Goal: Task Accomplishment & Management: Use online tool/utility

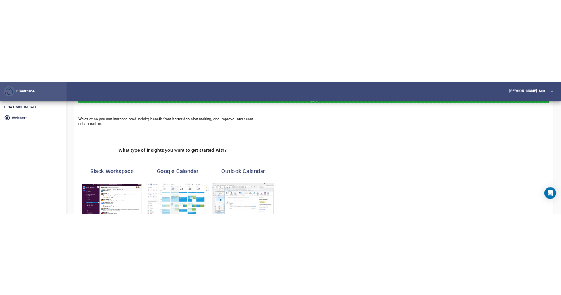
scroll to position [40, 0]
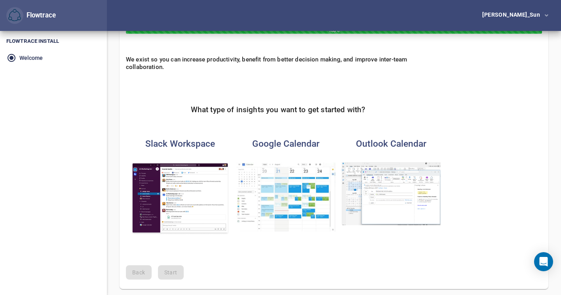
click at [170, 212] on img "button" at bounding box center [180, 198] width 99 height 73
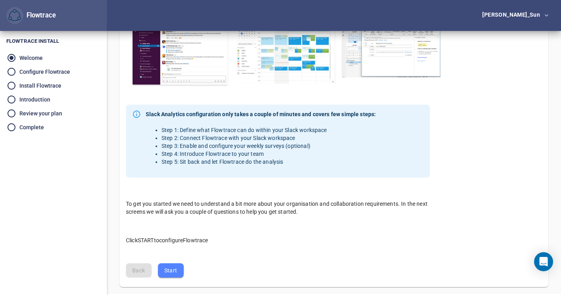
scroll to position [188, 0]
click at [173, 212] on span "Start" at bounding box center [170, 270] width 13 height 10
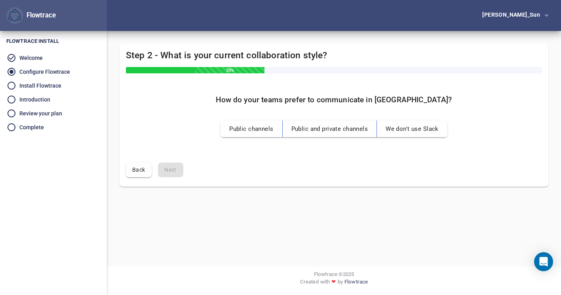
scroll to position [0, 0]
click at [314, 101] on h5 "How do your teams prefer to communicate in Slack?" at bounding box center [337, 99] width 236 height 9
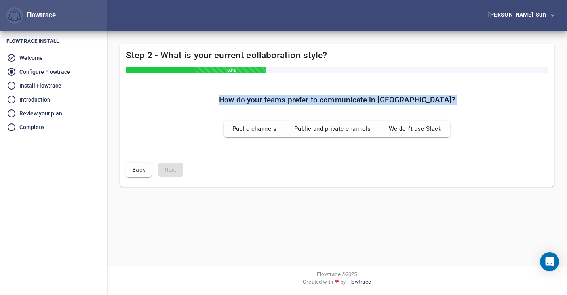
click at [314, 101] on h5 "How do your teams prefer to communicate in Slack?" at bounding box center [337, 99] width 236 height 9
drag, startPoint x: 314, startPoint y: 101, endPoint x: 291, endPoint y: 104, distance: 23.1
click at [291, 104] on h5 "How do your teams prefer to communicate in Slack?" at bounding box center [337, 99] width 236 height 9
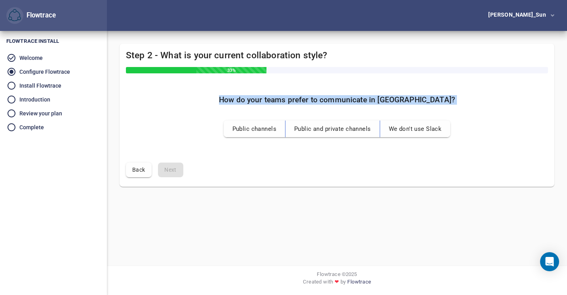
drag, startPoint x: 291, startPoint y: 104, endPoint x: 393, endPoint y: 97, distance: 102.4
click at [393, 97] on h5 "How do your teams prefer to communicate in Slack?" at bounding box center [337, 99] width 236 height 9
drag, startPoint x: 393, startPoint y: 97, endPoint x: 371, endPoint y: 105, distance: 23.9
click at [371, 105] on div "How do your teams prefer to communicate in Slack?" at bounding box center [337, 101] width 249 height 25
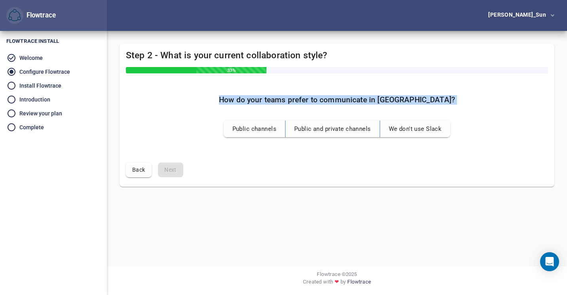
click at [332, 103] on h5 "How do your teams prefer to communicate in Slack?" at bounding box center [337, 99] width 236 height 9
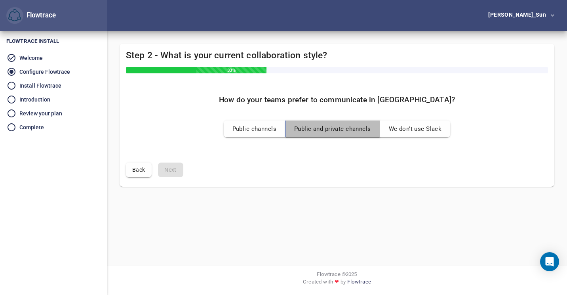
click at [322, 137] on button "Public and private channels" at bounding box center [332, 128] width 95 height 17
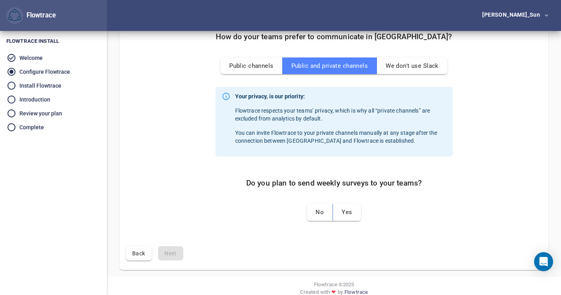
scroll to position [73, 0]
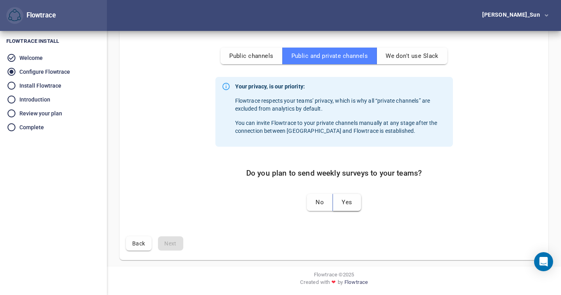
click at [346, 202] on span "Yes" at bounding box center [347, 202] width 10 height 10
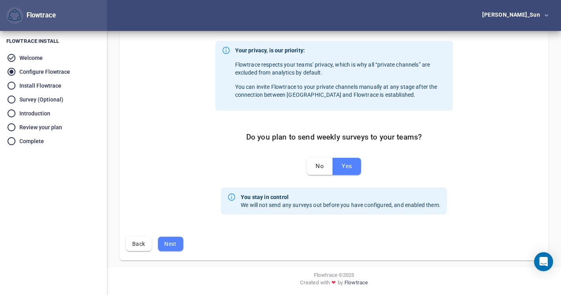
scroll to position [109, 0]
click at [172, 212] on button "Next" at bounding box center [170, 243] width 25 height 15
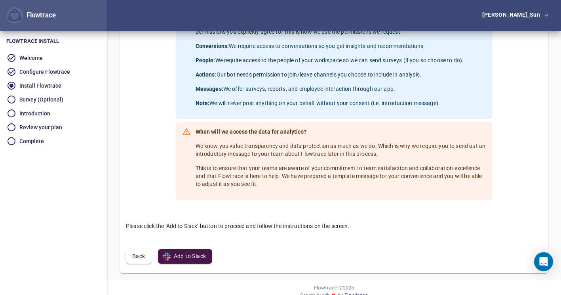
scroll to position [158, 0]
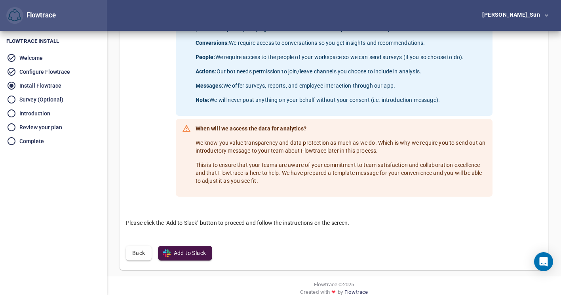
click at [197, 212] on span "Add to Slack" at bounding box center [185, 253] width 42 height 10
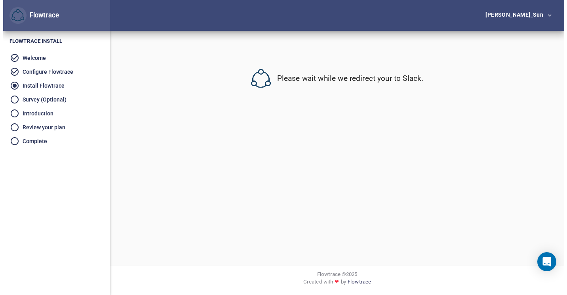
scroll to position [0, 0]
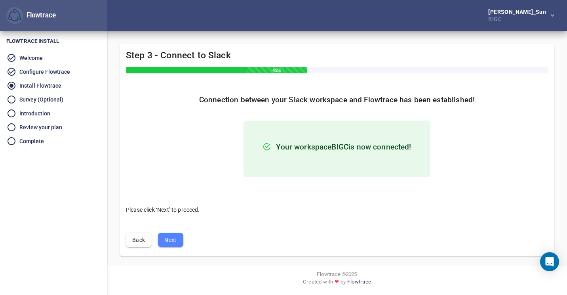
click at [162, 242] on button "Next" at bounding box center [170, 239] width 25 height 15
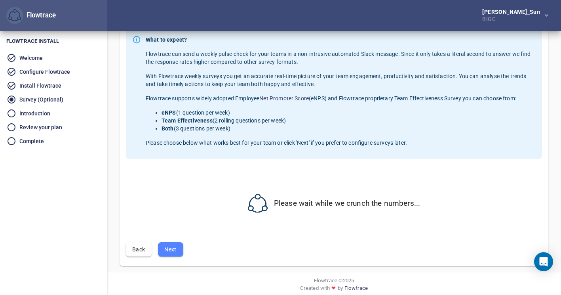
scroll to position [71, 0]
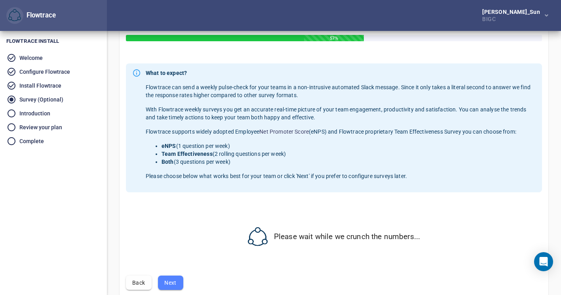
select select "*"
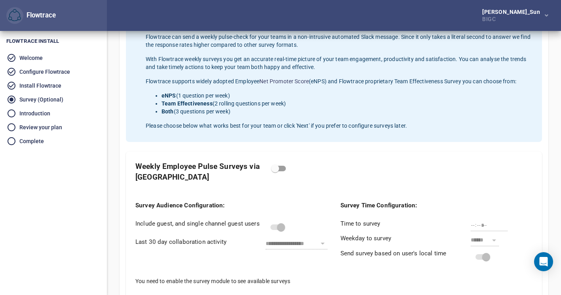
scroll to position [111, 0]
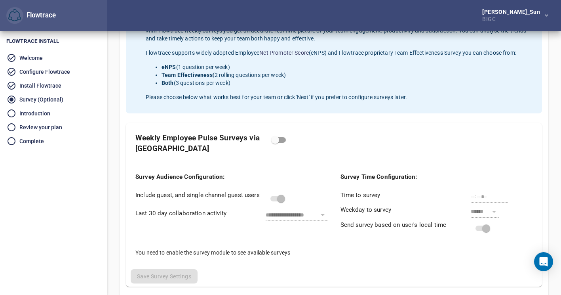
click at [225, 142] on div "Weekly Employee Pulse Surveys via [GEOGRAPHIC_DATA]" at bounding box center [201, 142] width 132 height 21
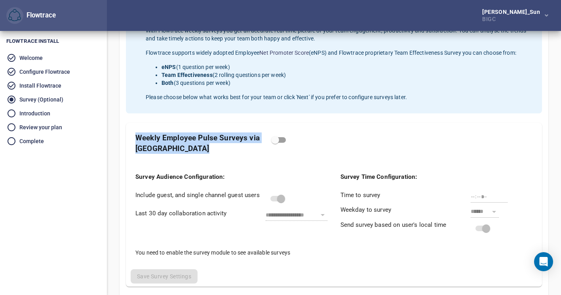
click at [225, 142] on div "Weekly Employee Pulse Surveys via [GEOGRAPHIC_DATA]" at bounding box center [201, 142] width 132 height 21
drag, startPoint x: 225, startPoint y: 142, endPoint x: 222, endPoint y: 150, distance: 8.9
click at [222, 150] on div "Weekly Employee Pulse Surveys via [GEOGRAPHIC_DATA]" at bounding box center [201, 142] width 132 height 21
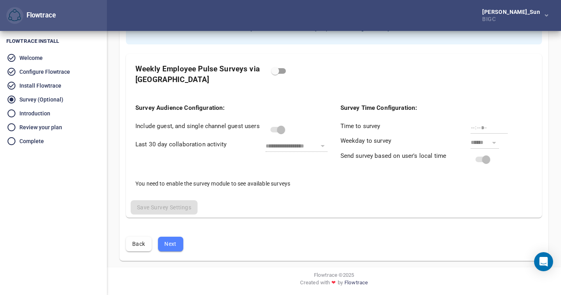
scroll to position [181, 0]
click at [167, 243] on span "Next" at bounding box center [170, 243] width 13 height 10
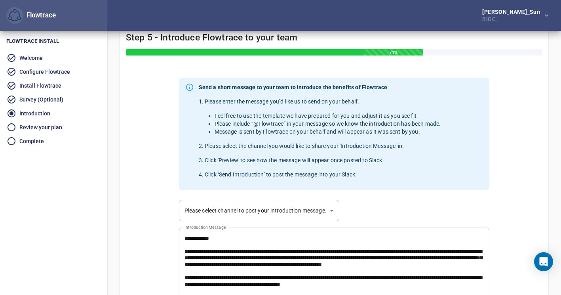
scroll to position [79, 0]
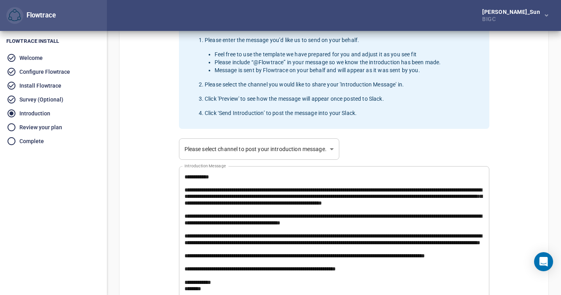
click at [193, 148] on body "Flowtrace [PERSON_NAME]_Sun BIGC Flowtrace Flowtrace Install Welcome Configure …" at bounding box center [280, 68] width 561 height 295
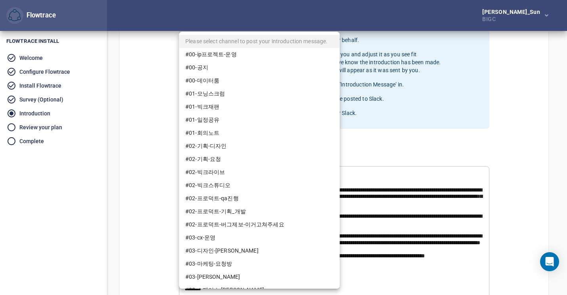
click at [127, 154] on div at bounding box center [283, 147] width 567 height 295
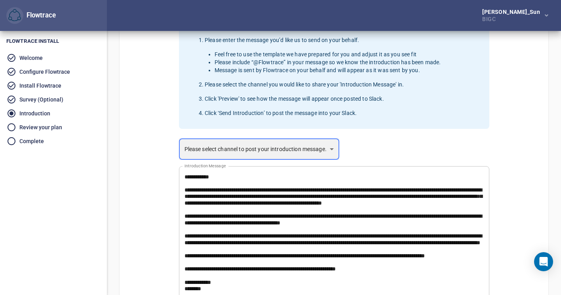
scroll to position [202, 0]
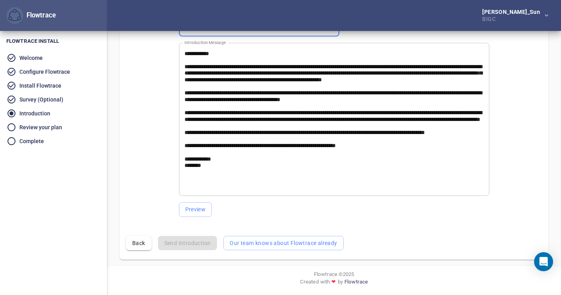
click at [193, 247] on div "Back Send Introduction Our team knows about Flowtrace already" at bounding box center [334, 243] width 416 height 15
click at [230, 248] on button "Our team knows about Flowtrace already" at bounding box center [283, 243] width 120 height 15
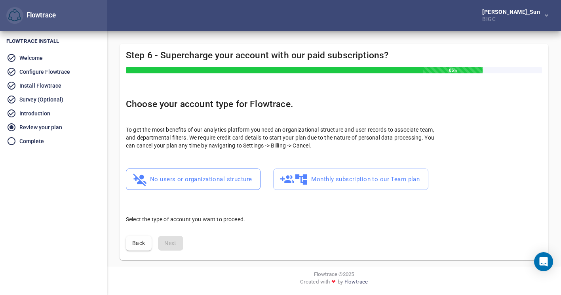
click at [200, 185] on span "No users or organizational structure" at bounding box center [193, 178] width 117 height 15
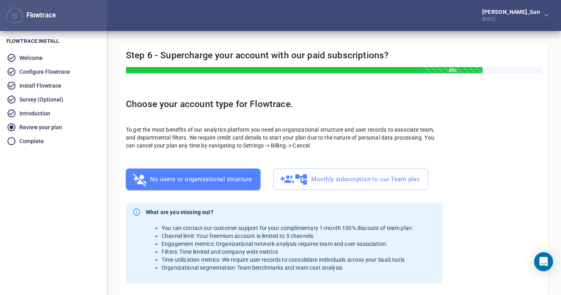
scroll to position [91, 0]
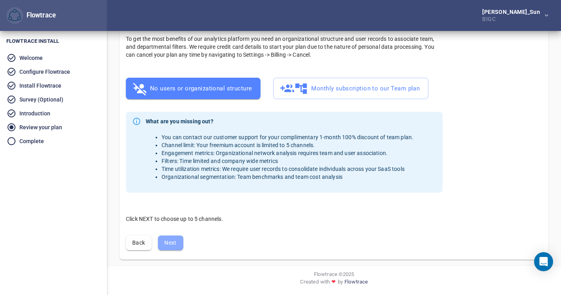
click at [167, 247] on span "Next" at bounding box center [170, 243] width 13 height 10
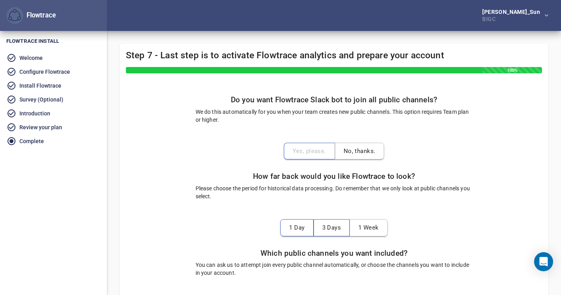
click at [309, 156] on div "Yes, please. No, thanks." at bounding box center [334, 151] width 101 height 17
click at [293, 114] on p "We do this automatically for you when your team creates new public channels. Th…" at bounding box center [334, 116] width 277 height 16
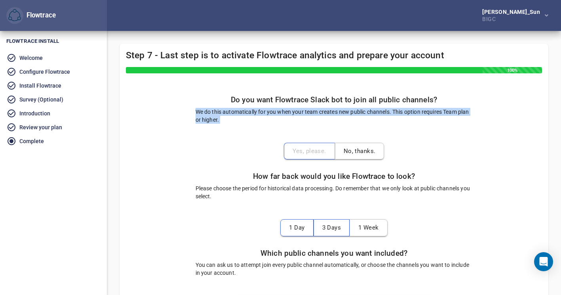
click at [293, 114] on p "We do this automatically for you when your team creates new public channels. Th…" at bounding box center [334, 116] width 277 height 16
drag, startPoint x: 293, startPoint y: 114, endPoint x: 292, endPoint y: 122, distance: 8.0
click at [292, 122] on p "We do this automatically for you when your team creates new public channels. Th…" at bounding box center [334, 116] width 277 height 16
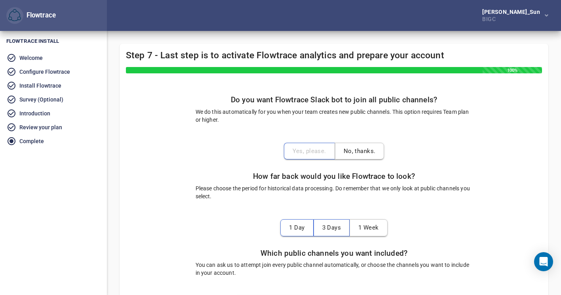
click at [371, 148] on span "No, thanks." at bounding box center [360, 151] width 32 height 10
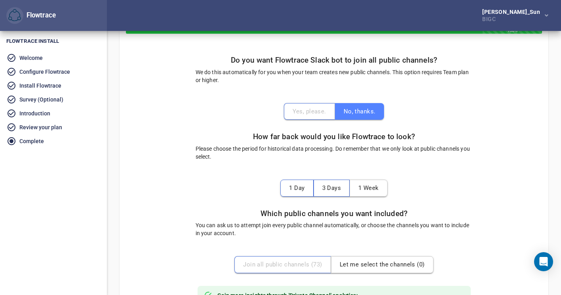
click at [311, 148] on p "Please choose the period for historical data processing. Do remember that we on…" at bounding box center [334, 152] width 277 height 16
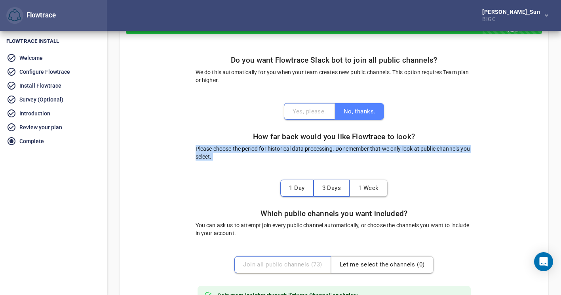
click at [311, 148] on p "Please choose the period for historical data processing. Do remember that we on…" at bounding box center [334, 152] width 277 height 16
click at [278, 151] on p "Please choose the period for historical data processing. Do remember that we on…" at bounding box center [334, 152] width 277 height 16
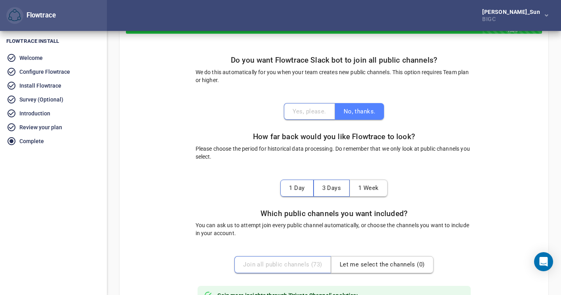
click at [302, 192] on span "1 Day" at bounding box center [296, 187] width 15 height 10
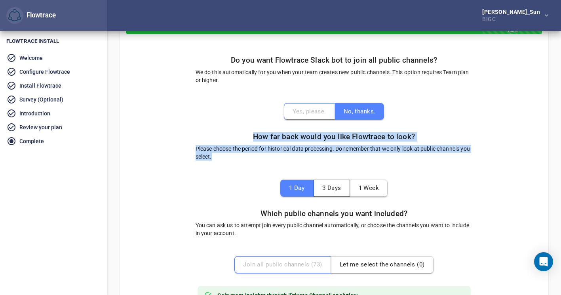
drag, startPoint x: 255, startPoint y: 131, endPoint x: 351, endPoint y: 168, distance: 103.1
click at [351, 168] on div "How far back would you like Flowtrace to look? Please choose the period for his…" at bounding box center [334, 149] width 290 height 47
drag, startPoint x: 351, startPoint y: 168, endPoint x: 331, endPoint y: 146, distance: 30.0
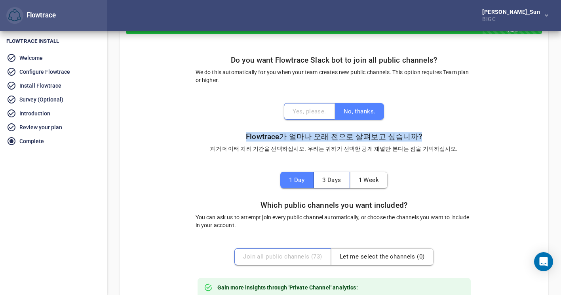
click at [281, 138] on h5 "Flowtrace가 얼마나 오래 전으로 살펴보고 싶습니까?" at bounding box center [334, 136] width 248 height 9
click at [279, 138] on h5 "Flowtrace가 얼마나 오래 전으로 살펴보고 싶습니까?" at bounding box center [334, 136] width 248 height 9
drag, startPoint x: 279, startPoint y: 138, endPoint x: 262, endPoint y: 157, distance: 25.5
click at [262, 157] on div "Flowtrace가 얼마나 오래 전으로 살펴보고 싶습니까? 과거 데이터 처리 기간을 선택하십시오. 우리는 귀하가 선택한 공개 채널만 본다는 점…" at bounding box center [333, 145] width 260 height 39
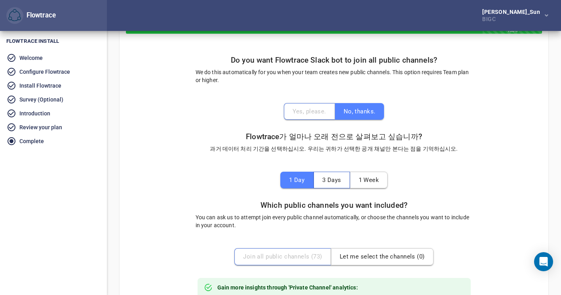
click at [260, 151] on p "과거 데이터 처리 기간을 선택하십시오. 우리는 귀하가 선택한 공개 채널만 본다는 점을 기억하십시오." at bounding box center [334, 148] width 248 height 8
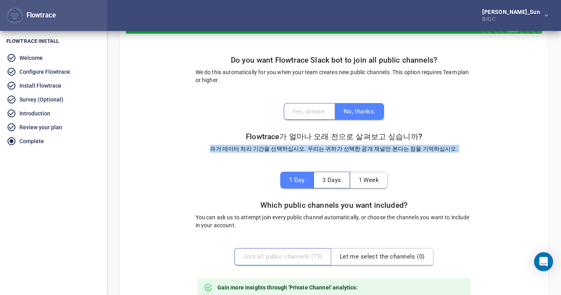
click at [260, 151] on p "과거 데이터 처리 기간을 선택하십시오. 우리는 귀하가 선택한 공개 채널만 본다는 점을 기억하십시오." at bounding box center [334, 148] width 248 height 8
drag, startPoint x: 260, startPoint y: 151, endPoint x: 280, endPoint y: 170, distance: 27.4
click at [261, 160] on div "Flowtrace가 얼마나 오래 전으로 살펴보고 싶습니까? 과거 데이터 처리 기간을 선택하십시오. 우리는 귀하가 선택한 공개 채널만 본다는 점…" at bounding box center [333, 145] width 260 height 39
click at [362, 186] on button "1 Week" at bounding box center [369, 179] width 38 height 17
click at [314, 150] on p "과거 데이터 처리 기간을 선택하십시오. 우리는 귀하가 선택한 공개 채널만 본다는 점을 기억하십시오." at bounding box center [334, 148] width 248 height 8
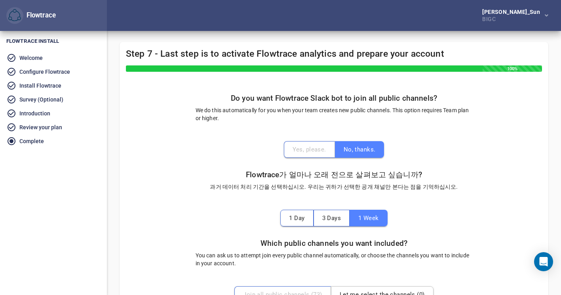
scroll to position [0, 0]
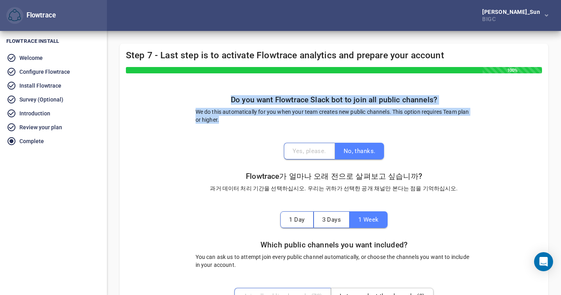
drag, startPoint x: 216, startPoint y: 99, endPoint x: 282, endPoint y: 126, distance: 71.9
click at [282, 126] on div "Do you want Flowtrace Slack bot to join all public channels? We do this automat…" at bounding box center [334, 112] width 290 height 47
copy div "Do you want Flowtrace Slack bot to join all public channels? We do this automat…"
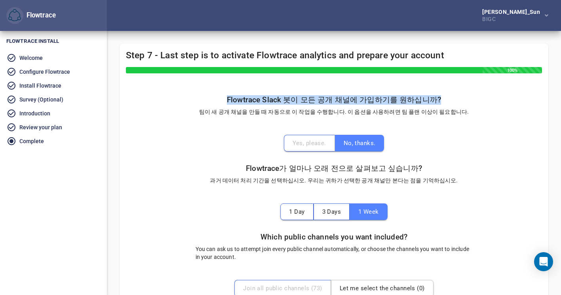
click at [294, 113] on p "팀이 새 공개 채널을 만들 때 자동으로 이 작업을 수행합니다. 이 옵션을 사용하려면 팀 플랜 이상이 필요합니다." at bounding box center [334, 112] width 270 height 8
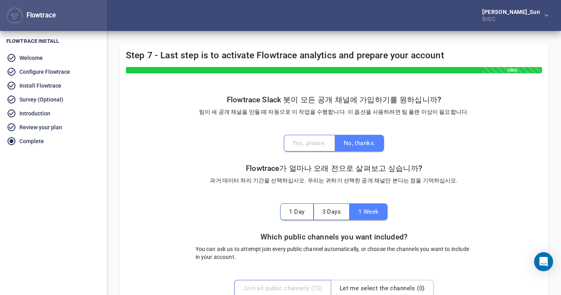
click at [290, 115] on p "팀이 새 공개 채널을 만들 때 자동으로 이 작업을 수행합니다. 이 옵션을 사용하려면 팀 플랜 이상이 필요합니다." at bounding box center [334, 112] width 270 height 8
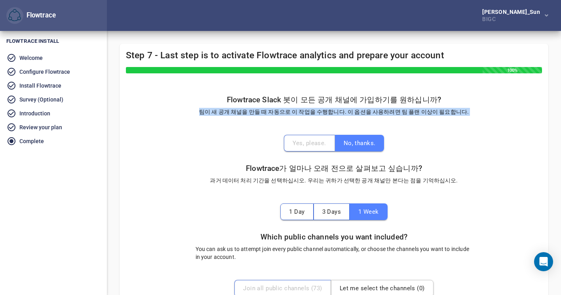
click at [290, 115] on p "팀이 새 공개 채널을 만들 때 자동으로 이 작업을 수행합니다. 이 옵션을 사용하려면 팀 플랜 이상이 필요합니다." at bounding box center [334, 112] width 270 height 8
click at [290, 119] on div "Flowtrace Slack 봇이 모든 공개 채널에 가입하기를 원하십니까? 팀이 새 공개 채널을 만들 때 자동으로 이 작업을 수행합니다. 이 …" at bounding box center [334, 108] width 282 height 39
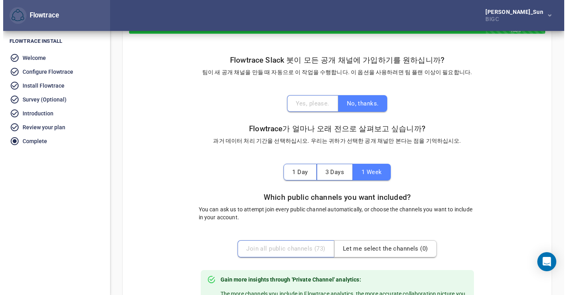
scroll to position [79, 0]
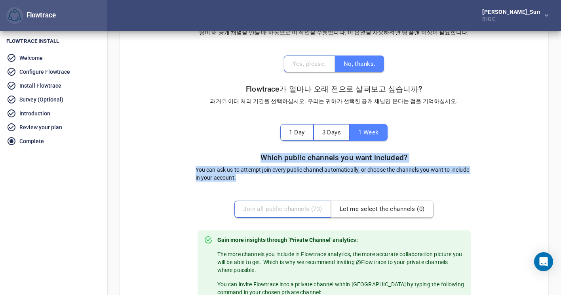
drag, startPoint x: 265, startPoint y: 155, endPoint x: 298, endPoint y: 176, distance: 39.5
click at [298, 176] on div "Which public channels you want included? You can ask us to attempt join every p…" at bounding box center [334, 170] width 290 height 47
drag, startPoint x: 298, startPoint y: 176, endPoint x: 285, endPoint y: 166, distance: 17.0
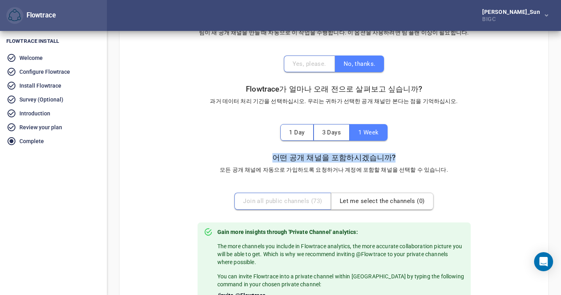
click at [336, 169] on p "모든 공개 채널에 자동으로 가입하도록 요청하거나 계정에 포함할 채널을 선택할 수 있습니다." at bounding box center [334, 169] width 228 height 8
drag, startPoint x: 306, startPoint y: 201, endPoint x: 310, endPoint y: 201, distance: 4.4
click at [306, 201] on div "Join all public channels ( 73 ) Let me select the channels ( 0 )" at bounding box center [333, 200] width 199 height 17
click at [342, 204] on span "Let me select the channels ( 0 )" at bounding box center [382, 201] width 85 height 10
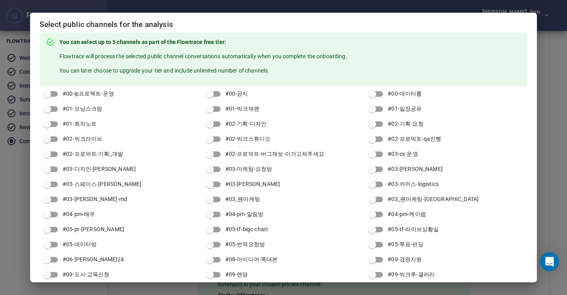
scroll to position [0, 0]
click at [561, 144] on div "Select public channels for the analysis You can select up to 5 channels as part…" at bounding box center [283, 147] width 567 height 295
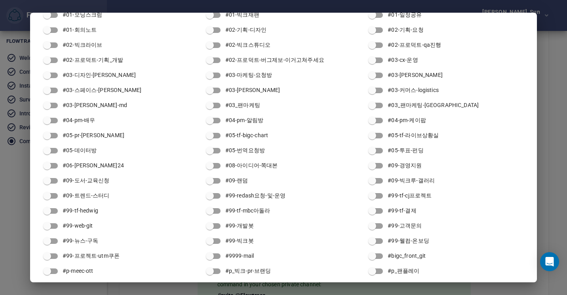
scroll to position [224, 0]
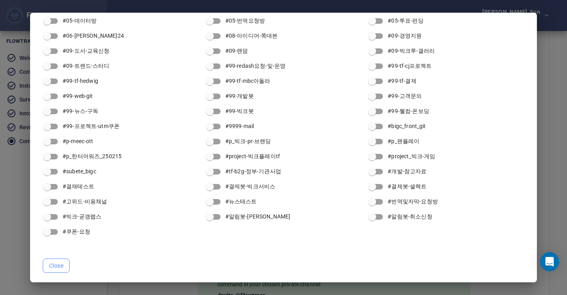
click at [66, 264] on button "Close" at bounding box center [56, 265] width 27 height 15
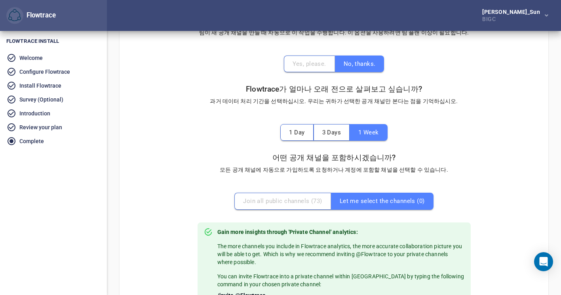
click at [281, 189] on div "Join all public channels ( 73 ) Let me select the channels ( 0 )" at bounding box center [333, 200] width 211 height 29
click at [280, 200] on div "Join all public channels ( 73 ) Let me select the channels ( 0 )" at bounding box center [333, 200] width 199 height 17
click at [283, 201] on div "Join all public channels ( 73 ) Let me select the channels ( 0 )" at bounding box center [333, 200] width 199 height 17
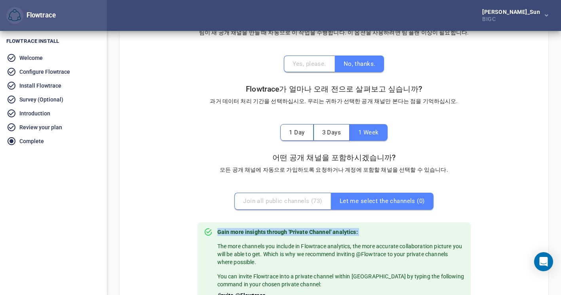
click at [283, 201] on div "Join all public channels ( 73 ) Let me select the channels ( 0 )" at bounding box center [333, 200] width 199 height 17
drag, startPoint x: 283, startPoint y: 201, endPoint x: 293, endPoint y: 205, distance: 10.0
click at [293, 205] on div "Join all public channels ( 73 ) Let me select the channels ( 0 )" at bounding box center [333, 200] width 199 height 17
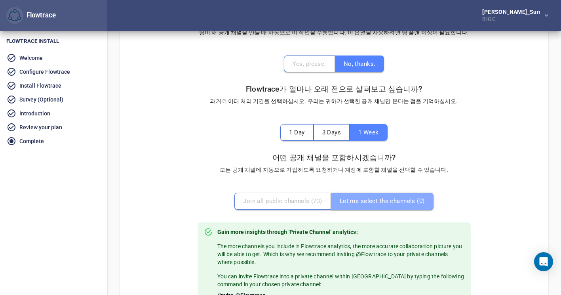
click at [381, 204] on span "Let me select the channels ( 0 )" at bounding box center [382, 201] width 85 height 10
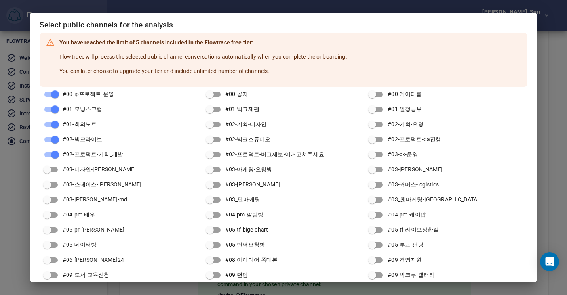
click at [200, 69] on p "You can later choose to upgrade your tier and include unlimited number of chann…" at bounding box center [203, 71] width 288 height 8
click at [208, 58] on p "Flowtrace will process the selected public channel conversations automatically …" at bounding box center [203, 57] width 288 height 8
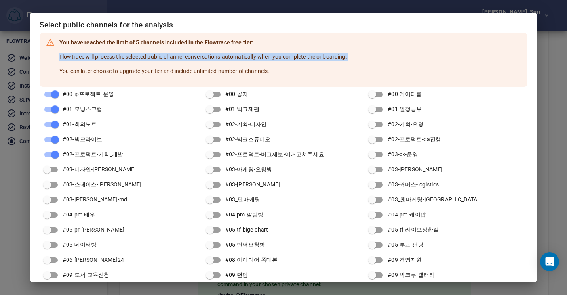
click at [208, 58] on p "Flowtrace will process the selected public channel conversations automatically …" at bounding box center [203, 57] width 288 height 8
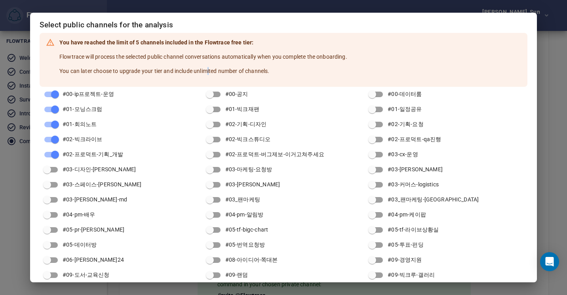
drag, startPoint x: 208, startPoint y: 58, endPoint x: 209, endPoint y: 74, distance: 15.9
click at [209, 74] on p "You can later choose to upgrade your tier and include unlimited number of chann…" at bounding box center [203, 71] width 288 height 8
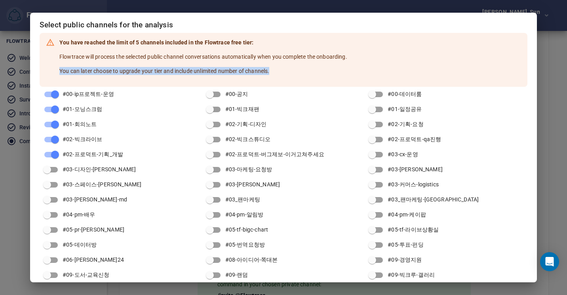
click at [209, 74] on p "You can later choose to upgrade your tier and include unlimited number of chann…" at bounding box center [203, 71] width 288 height 8
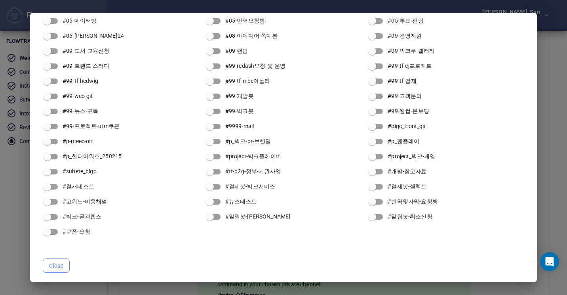
click at [59, 263] on span "Close" at bounding box center [56, 265] width 14 height 10
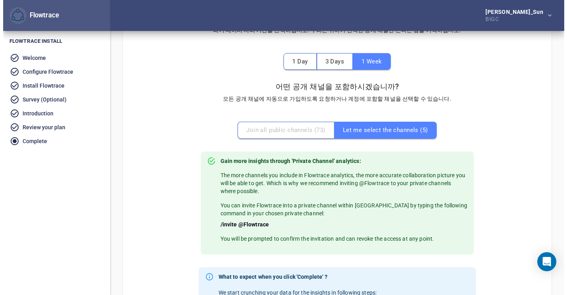
scroll to position [158, 0]
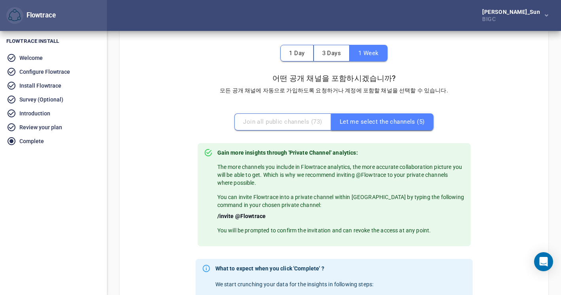
click at [363, 120] on span "Let me select the channels ( 5 )" at bounding box center [382, 121] width 85 height 10
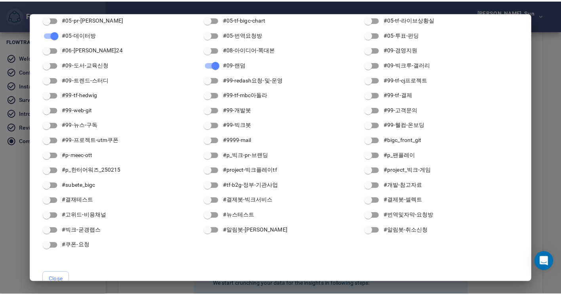
scroll to position [224, 0]
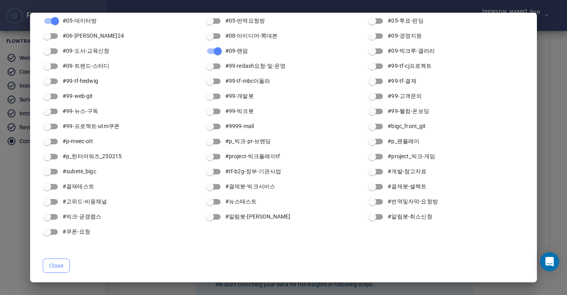
click at [55, 260] on button "Close" at bounding box center [56, 265] width 27 height 15
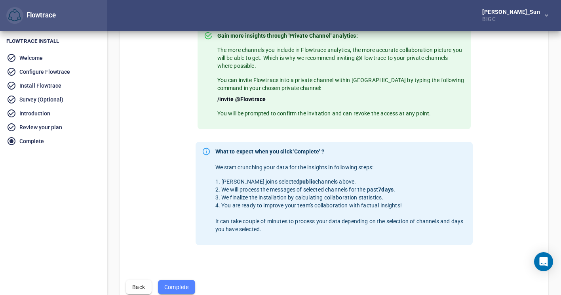
scroll to position [319, 0]
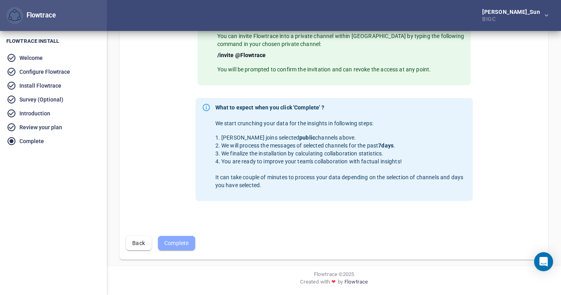
click at [173, 246] on span "Complete" at bounding box center [176, 243] width 25 height 10
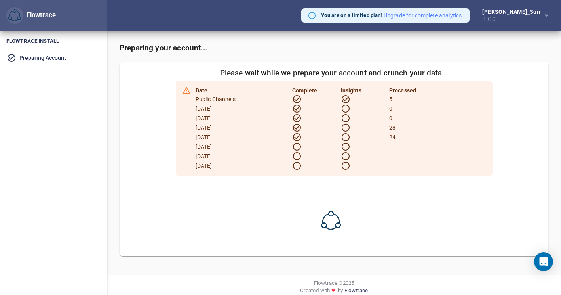
click at [448, 16] on button "Upgrade for complete analytics." at bounding box center [424, 15] width 80 height 8
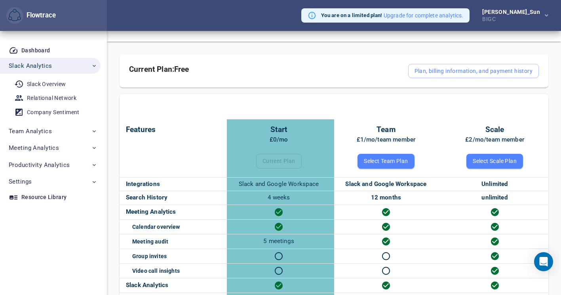
scroll to position [40, 0]
click at [376, 133] on div "Team £1/mo/team member" at bounding box center [385, 132] width 91 height 23
drag, startPoint x: 376, startPoint y: 133, endPoint x: 373, endPoint y: 144, distance: 10.7
click at [373, 144] on div "Team £1/mo/team member" at bounding box center [385, 132] width 91 height 23
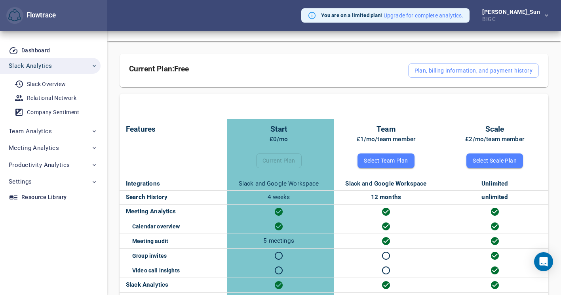
click at [373, 144] on div "Team £1/mo/team member" at bounding box center [385, 132] width 91 height 23
drag, startPoint x: 373, startPoint y: 144, endPoint x: 366, endPoint y: 152, distance: 10.9
click at [366, 152] on div "Team £1/mo/team member Select Team Plan" at bounding box center [385, 144] width 91 height 46
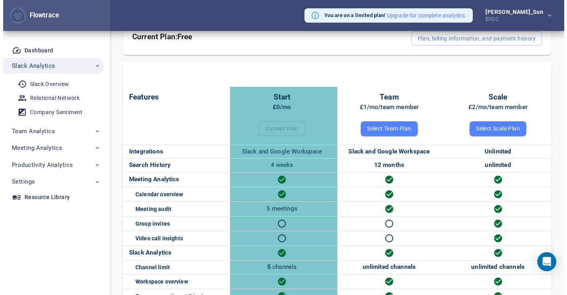
scroll to position [0, 0]
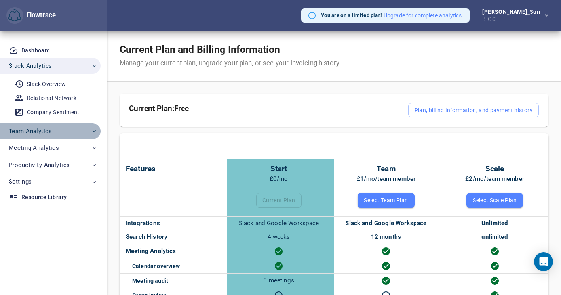
click at [34, 129] on span "Team Analytics" at bounding box center [30, 131] width 43 height 10
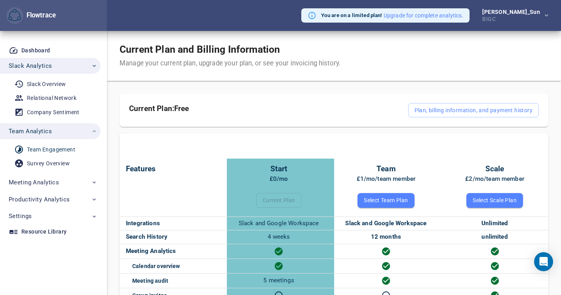
click at [43, 148] on div "Team Engagement" at bounding box center [51, 149] width 48 height 10
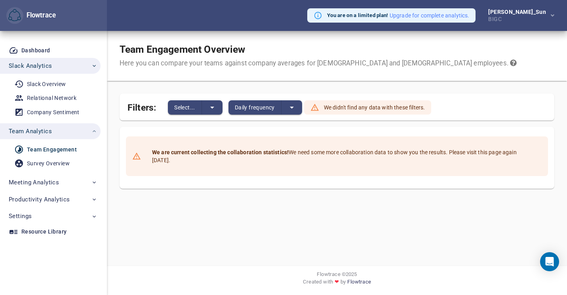
click at [549, 15] on span "button" at bounding box center [551, 16] width 5 height 10
